Goal: Information Seeking & Learning: Learn about a topic

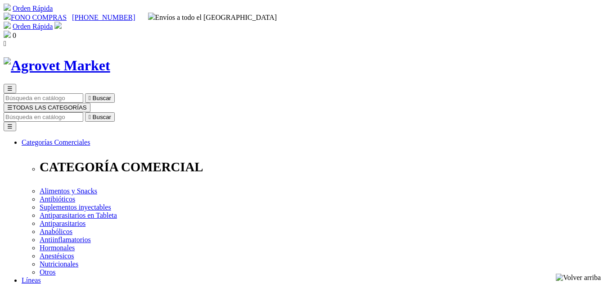
click at [110, 57] on img at bounding box center [57, 65] width 107 height 17
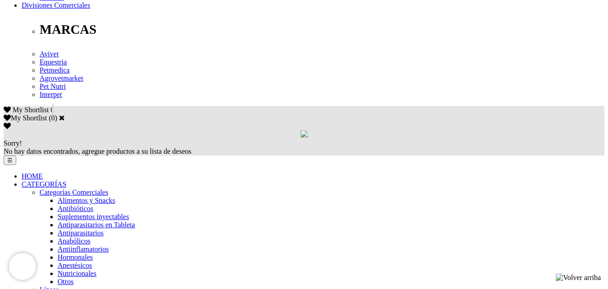
scroll to position [495, 0]
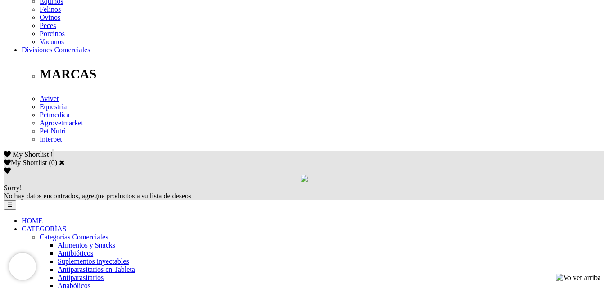
scroll to position [450, 0]
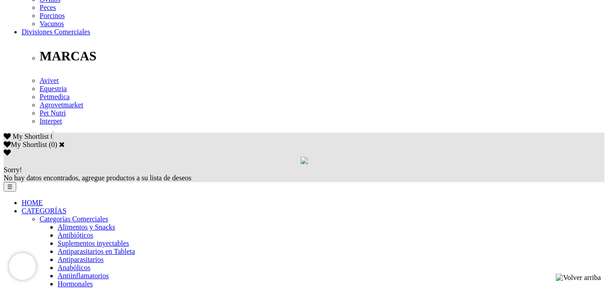
scroll to position [495, 0]
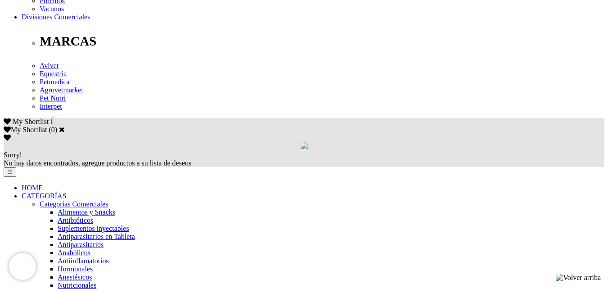
scroll to position [495, 0]
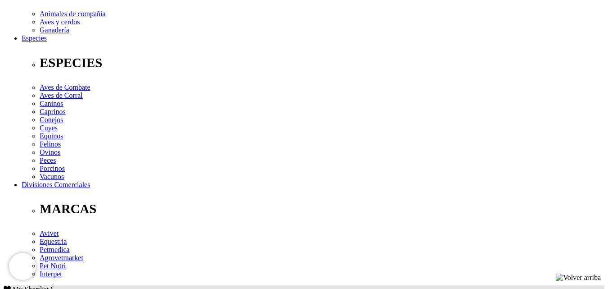
scroll to position [360, 0]
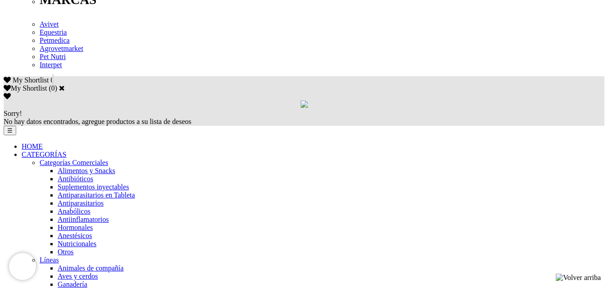
scroll to position [495, 0]
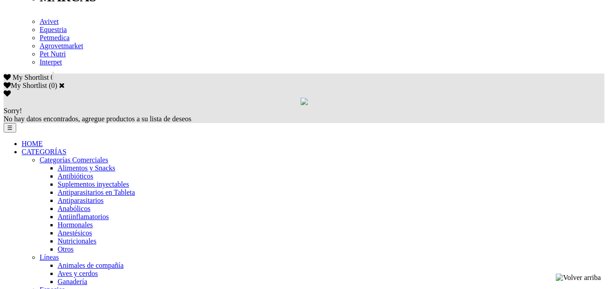
scroll to position [540, 0]
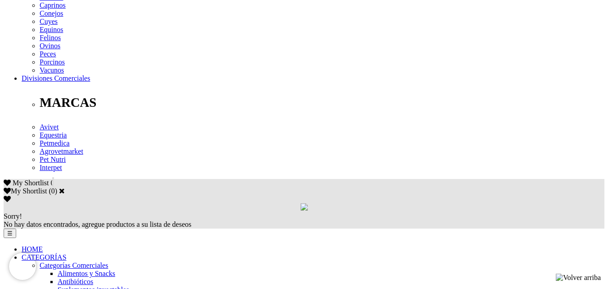
scroll to position [495, 0]
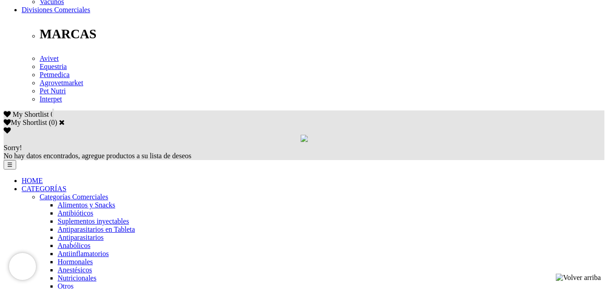
scroll to position [495, 0]
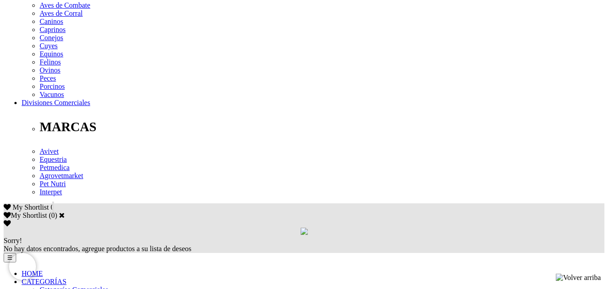
scroll to position [405, 0]
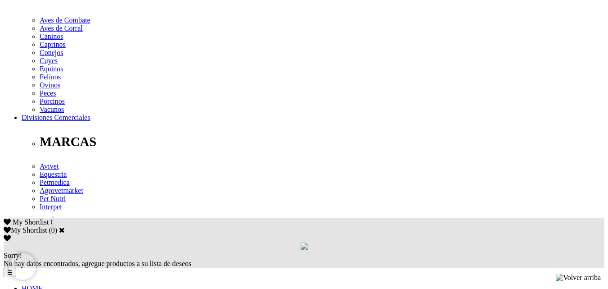
scroll to position [450, 0]
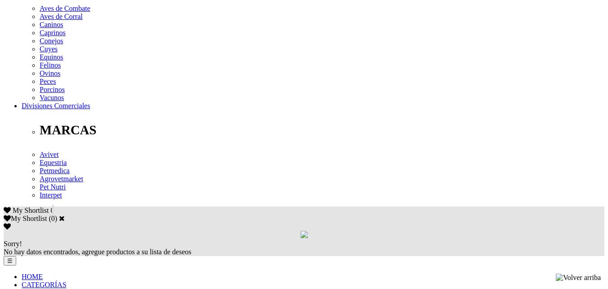
scroll to position [540, 0]
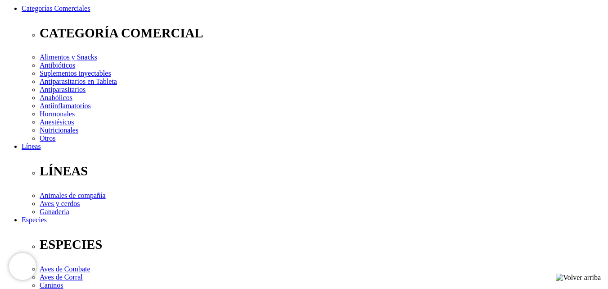
scroll to position [135, 0]
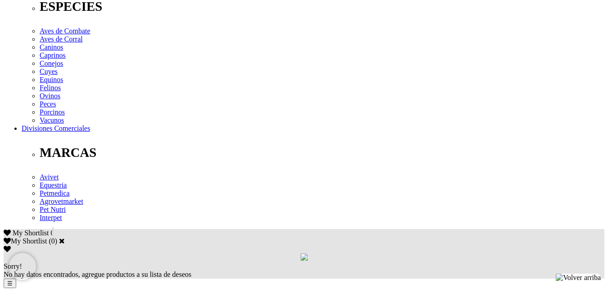
scroll to position [450, 0]
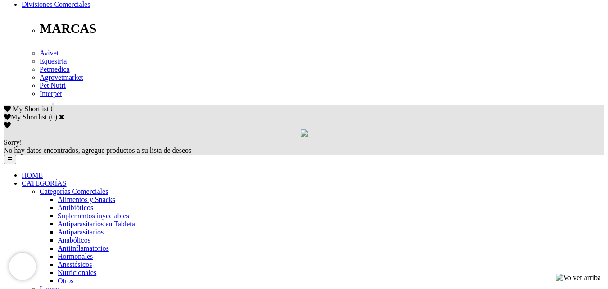
scroll to position [540, 0]
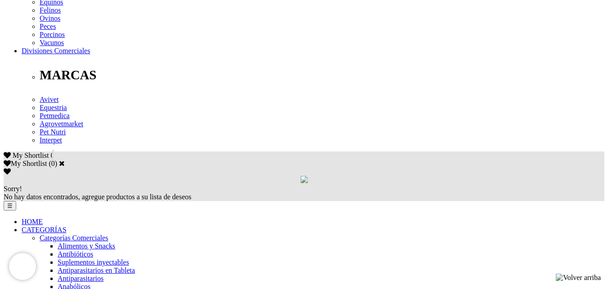
scroll to position [495, 0]
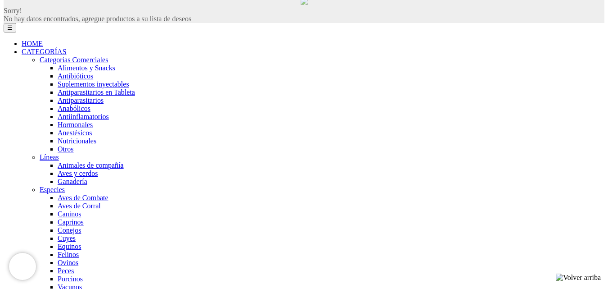
scroll to position [447, 0]
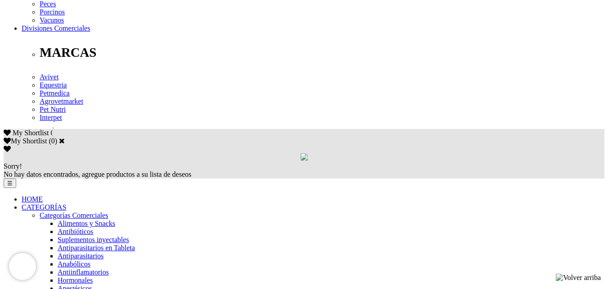
scroll to position [495, 0]
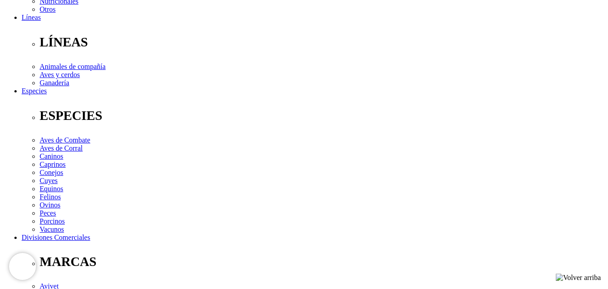
scroll to position [270, 0]
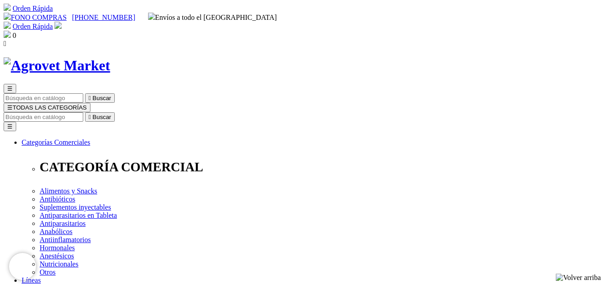
click at [110, 57] on img at bounding box center [57, 65] width 107 height 17
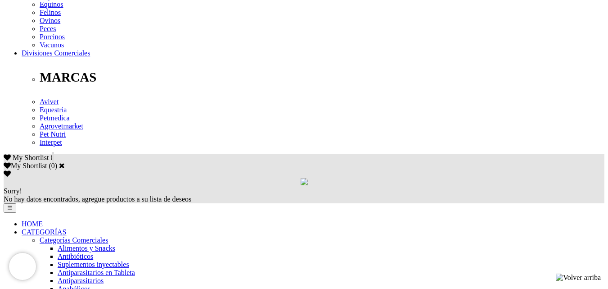
scroll to position [450, 0]
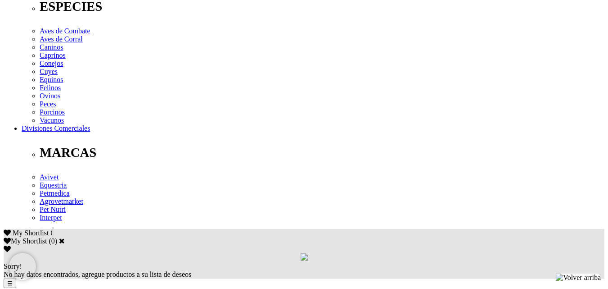
scroll to position [450, 0]
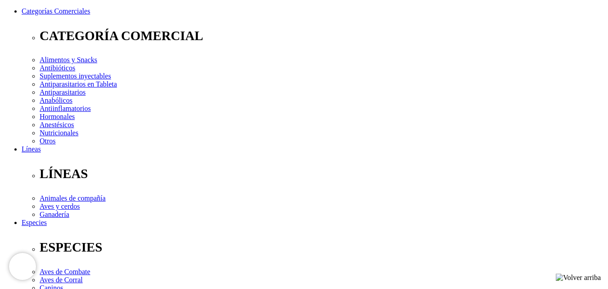
scroll to position [135, 0]
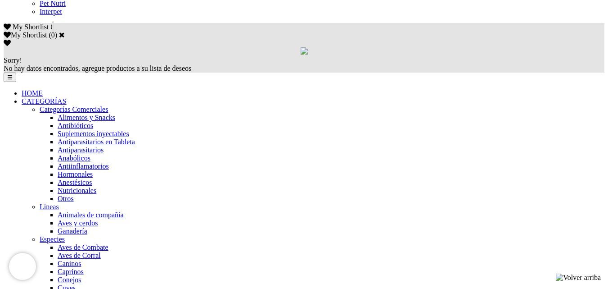
scroll to position [585, 0]
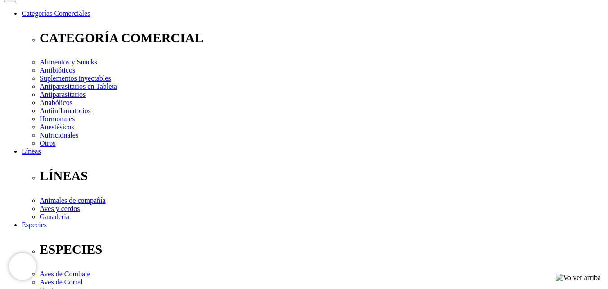
scroll to position [224, 0]
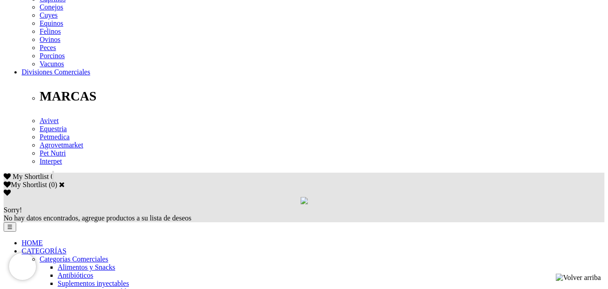
scroll to position [450, 0]
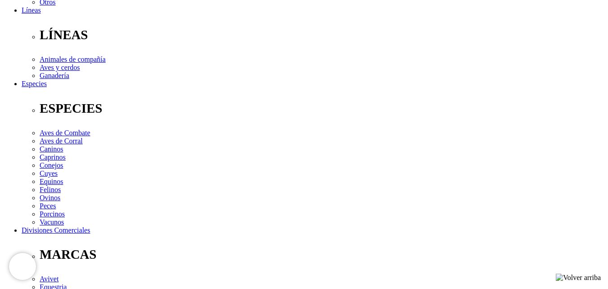
scroll to position [270, 0]
